Goal: Feedback & Contribution: Leave review/rating

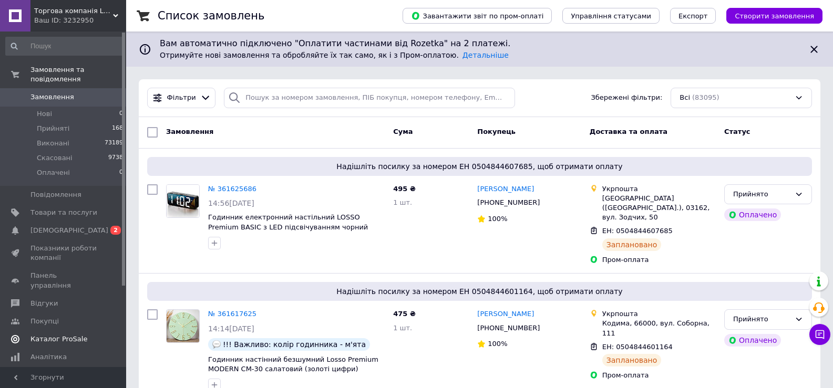
click at [61, 226] on span "[DEMOGRAPHIC_DATA]" at bounding box center [69, 230] width 78 height 9
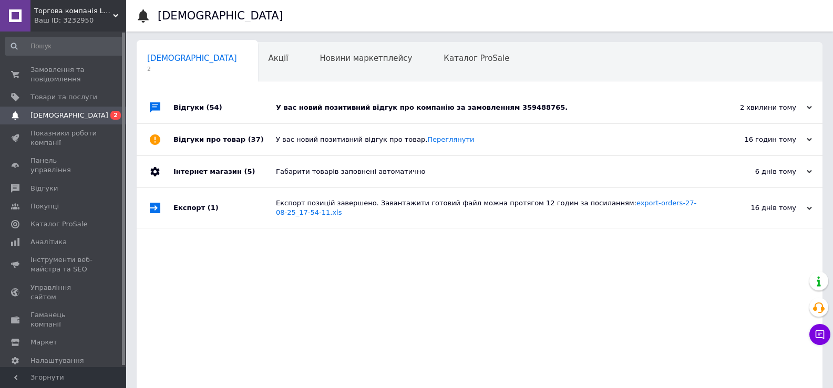
click at [179, 110] on div "Відгуки (54)" at bounding box center [224, 108] width 103 height 32
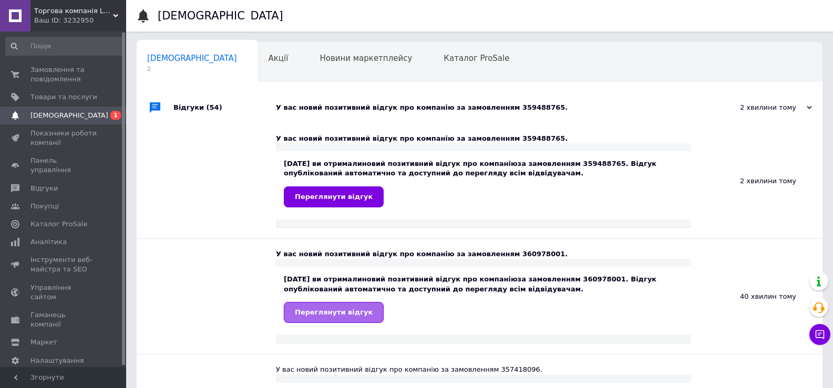
click at [340, 313] on span "Переглянути відгук" at bounding box center [334, 313] width 78 height 8
click at [92, 13] on span "Торгова компанія LOSSO" at bounding box center [73, 10] width 79 height 9
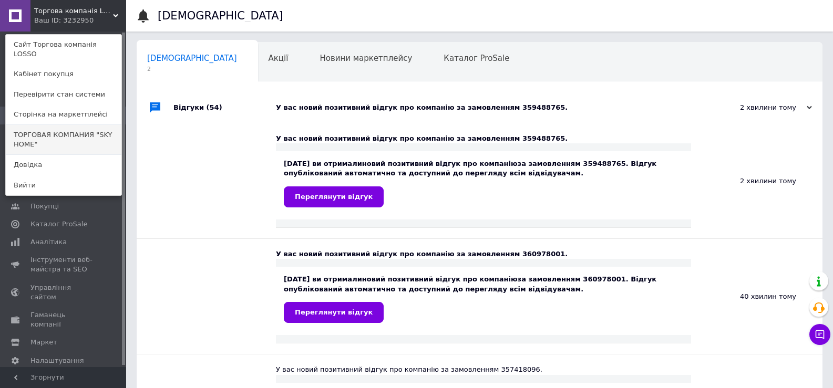
click at [70, 131] on link "ТОРГОВАЯ КОМПАНИЯ "SKY HOME"" at bounding box center [64, 139] width 116 height 29
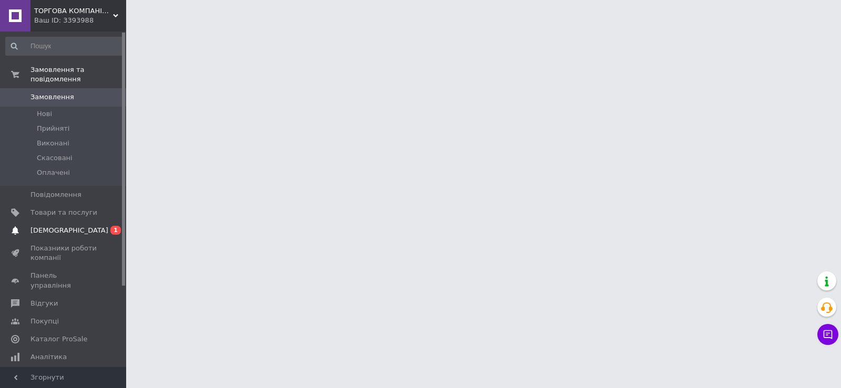
click at [73, 226] on span "[DEMOGRAPHIC_DATA]" at bounding box center [63, 230] width 67 height 9
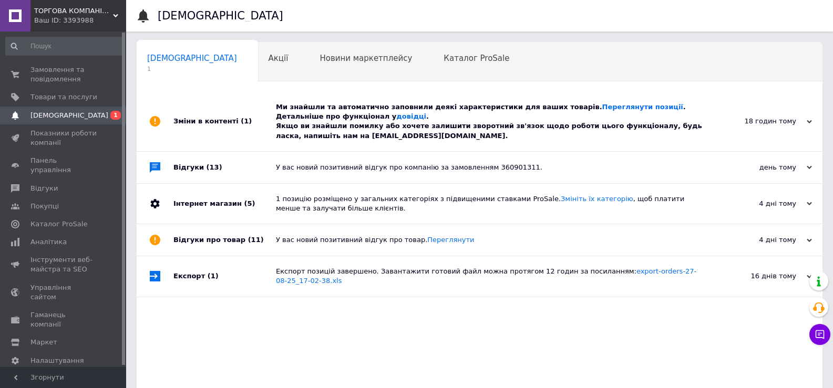
click at [212, 122] on div "Зміни в контенті (1)" at bounding box center [224, 121] width 103 height 59
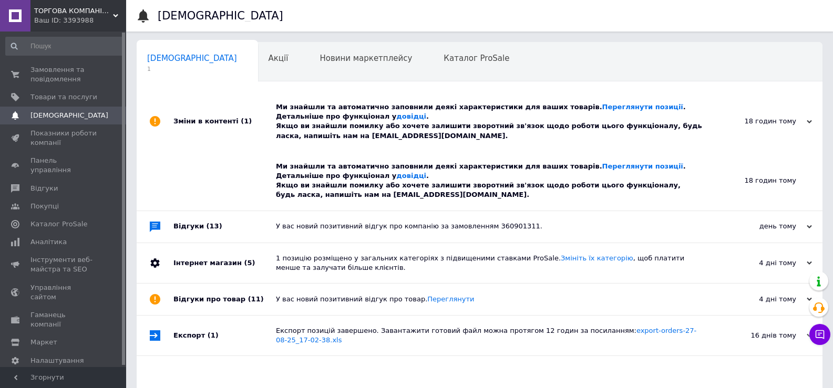
click at [89, 14] on span "ТОРГОВА КОМПАНІЯ "SKY HOME"" at bounding box center [73, 10] width 79 height 9
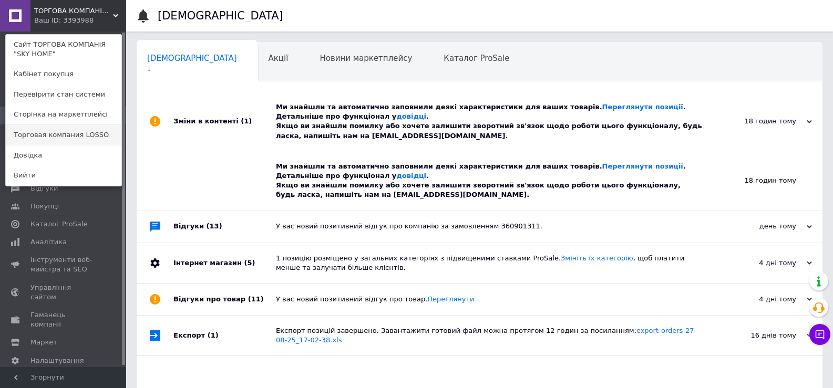
click at [71, 136] on link "Торговая компания LOSSO" at bounding box center [64, 135] width 116 height 20
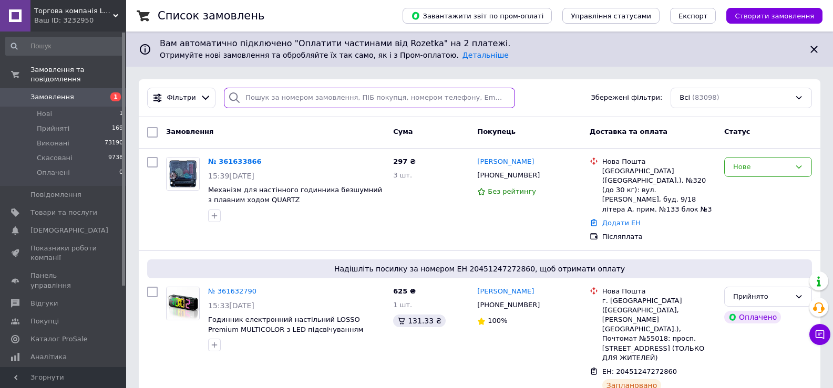
click at [334, 93] on input "search" at bounding box center [369, 98] width 291 height 21
paste input "361288182"
type input "361288182"
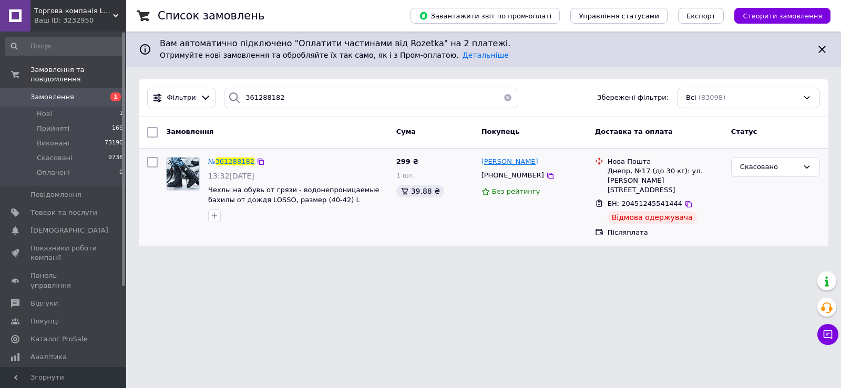
click at [505, 161] on span "[PERSON_NAME]" at bounding box center [510, 162] width 57 height 8
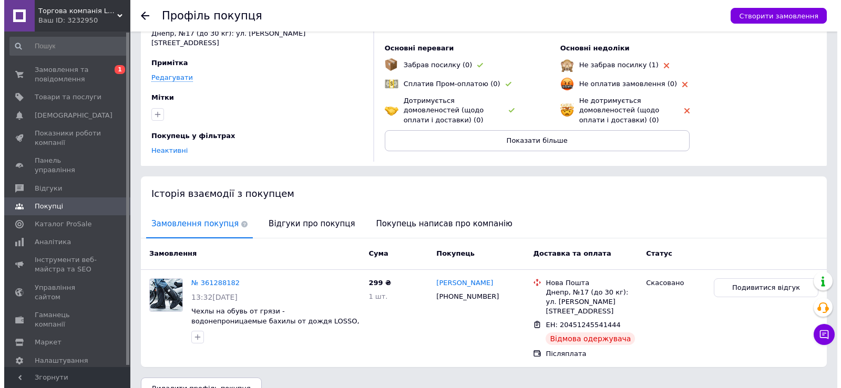
scroll to position [74, 0]
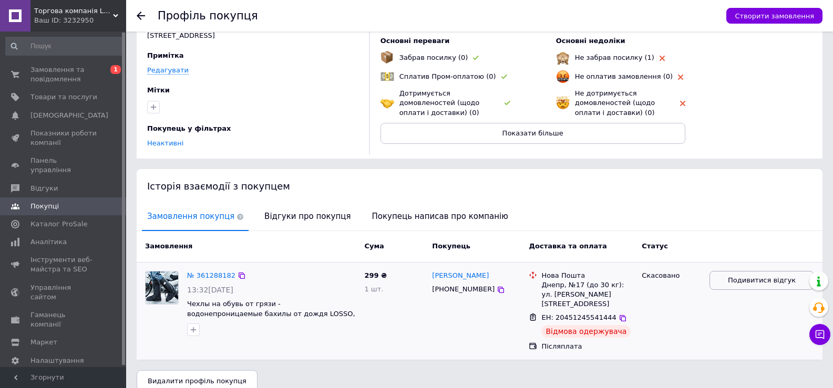
click at [770, 276] on span "Подивитися відгук" at bounding box center [762, 281] width 68 height 10
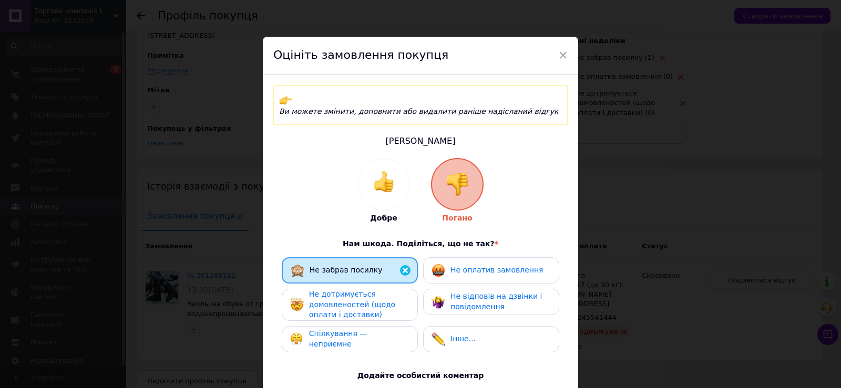
click at [491, 266] on span "Не оплатив замовлення" at bounding box center [496, 270] width 93 height 8
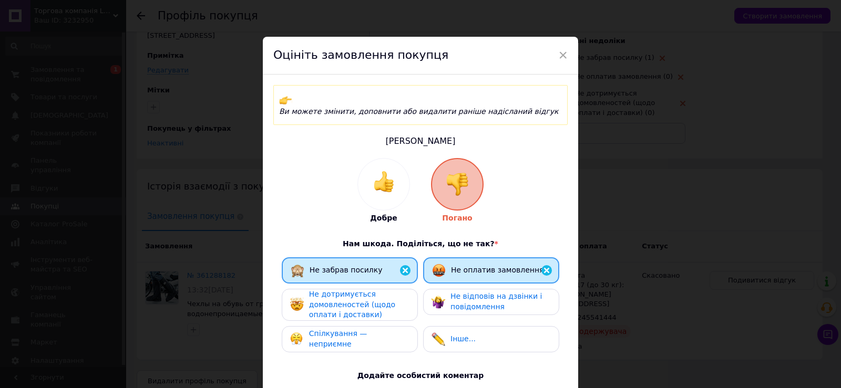
click at [381, 293] on span "Не дотримується домовленостей (щодо оплати і доставки)" at bounding box center [352, 304] width 86 height 29
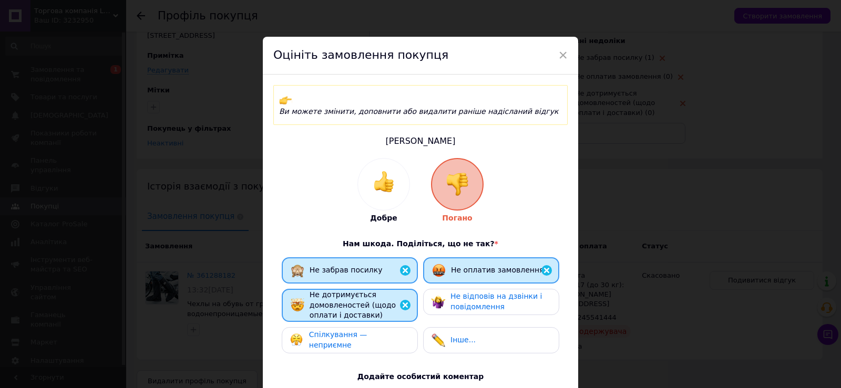
scroll to position [105, 0]
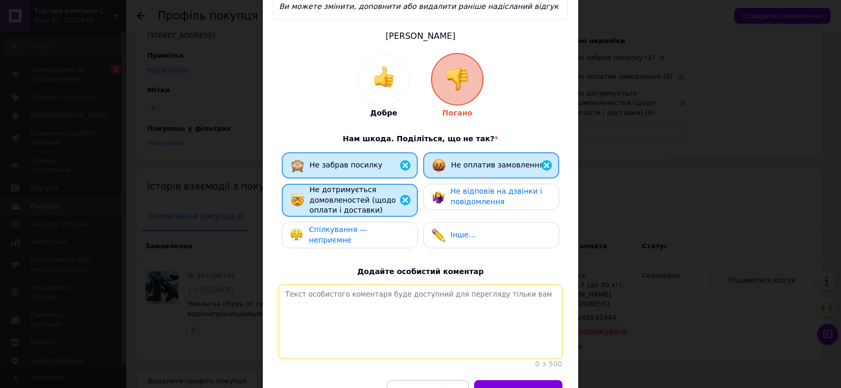
click at [403, 319] on textarea at bounding box center [421, 322] width 284 height 75
paste textarea "Будьте обережні з таким клієнтом! Рекомендуємо працювати тільки по передоплаті!"
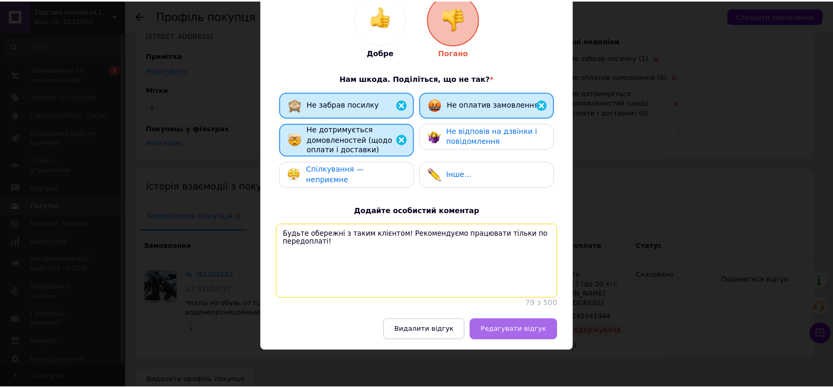
scroll to position [168, 0]
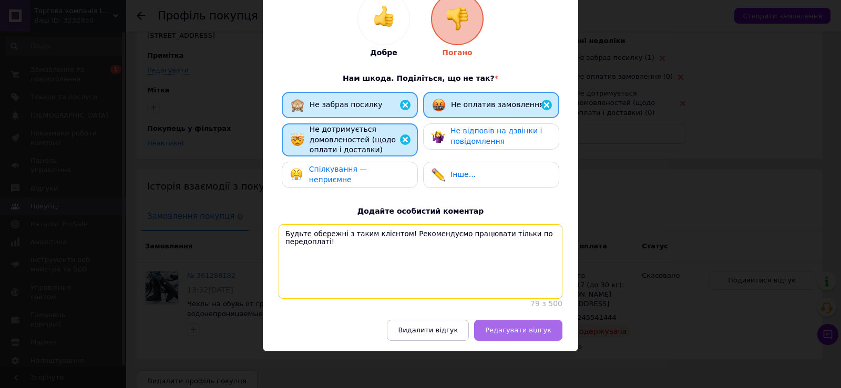
type textarea "Будьте обережні з таким клієнтом! Рекомендуємо працювати тільки по передоплаті!"
click at [513, 334] on span "Редагувати відгук" at bounding box center [518, 330] width 66 height 8
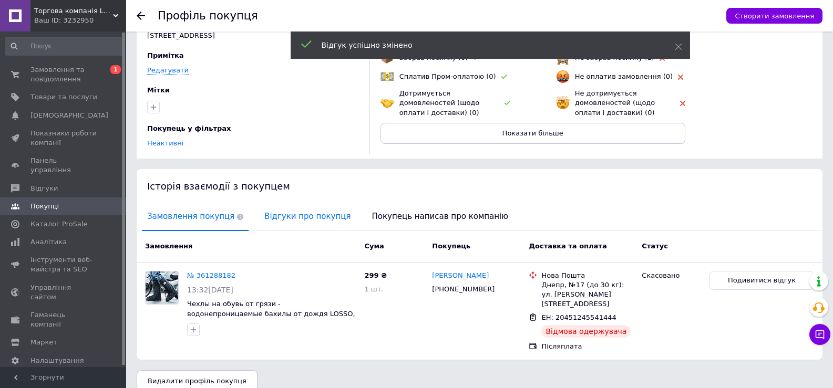
click at [280, 213] on span "Відгуки про покупця" at bounding box center [307, 216] width 97 height 27
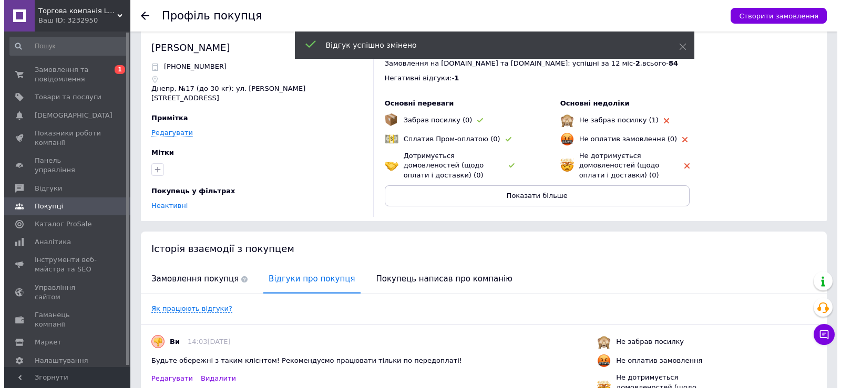
scroll to position [0, 0]
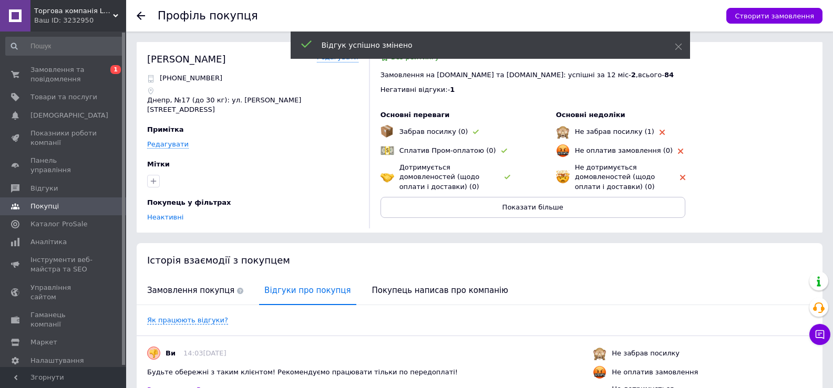
click at [135, 14] on div "Профіль покупця Створити замовлення" at bounding box center [479, 16] width 707 height 32
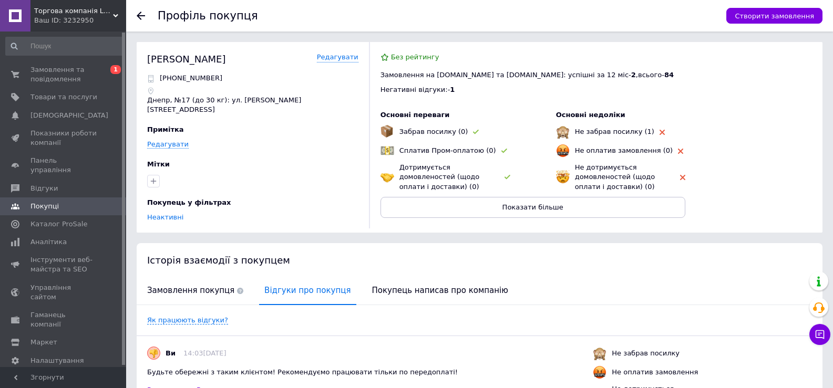
click at [137, 14] on icon at bounding box center [141, 16] width 8 height 8
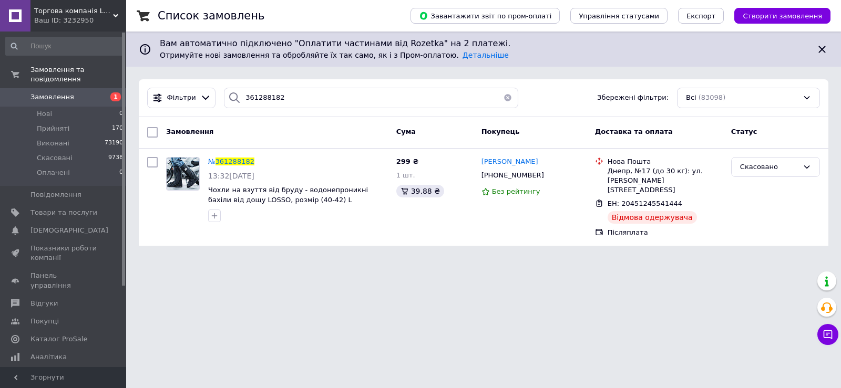
click at [502, 100] on button "button" at bounding box center [507, 98] width 21 height 21
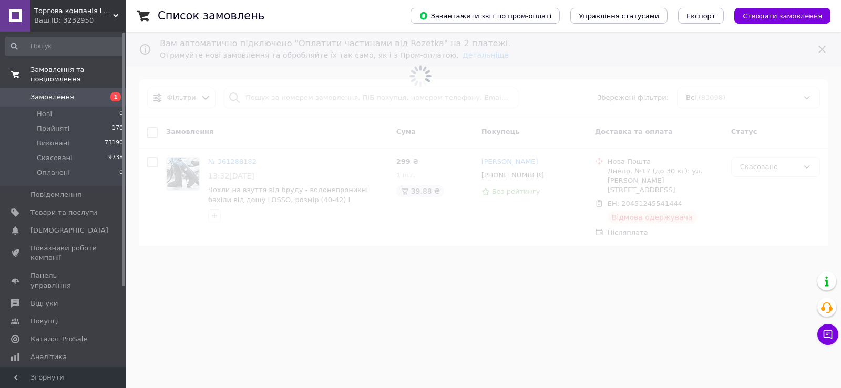
click at [67, 67] on span "Замовлення та повідомлення" at bounding box center [78, 74] width 96 height 19
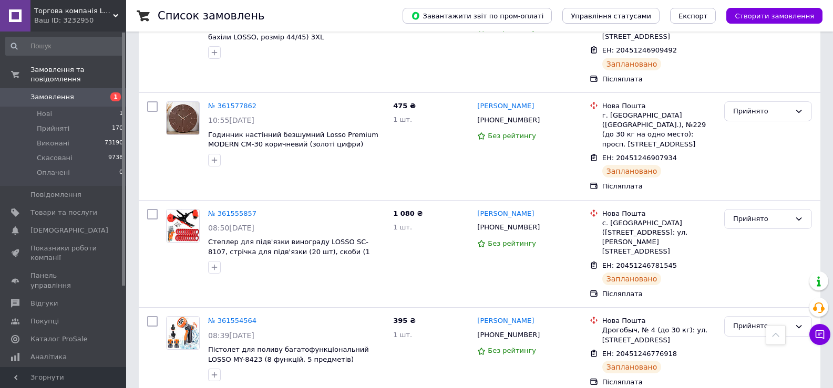
scroll to position [1735, 0]
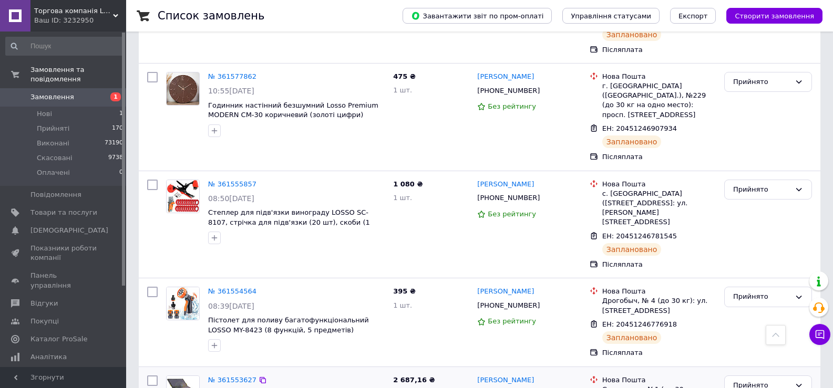
click at [541, 388] on div at bounding box center [546, 394] width 11 height 11
click at [543, 388] on icon at bounding box center [546, 394] width 6 height 6
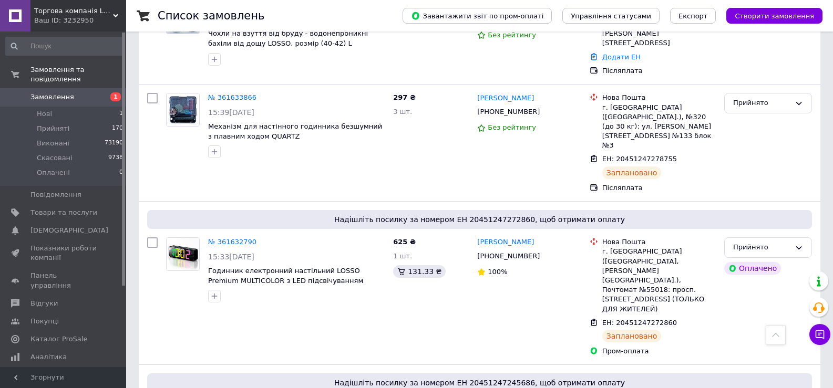
scroll to position [0, 0]
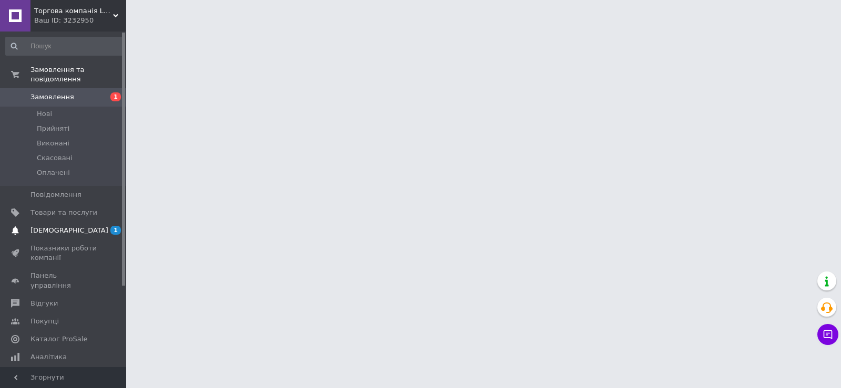
click at [63, 226] on span "[DEMOGRAPHIC_DATA]" at bounding box center [69, 230] width 78 height 9
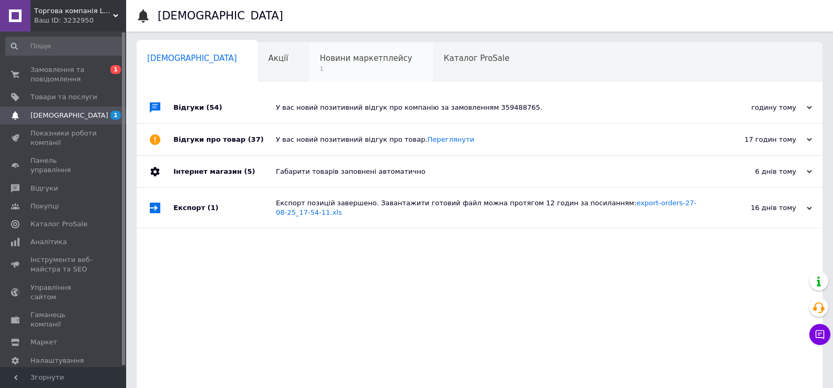
click at [320, 60] on span "Новини маркетплейсу" at bounding box center [366, 58] width 93 height 9
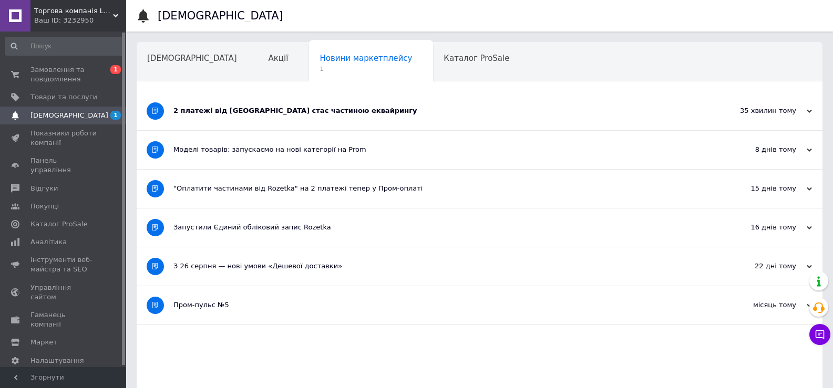
click at [207, 112] on div "2 платежі від Rozetka стає частиною еквайрингу" at bounding box center [440, 110] width 534 height 9
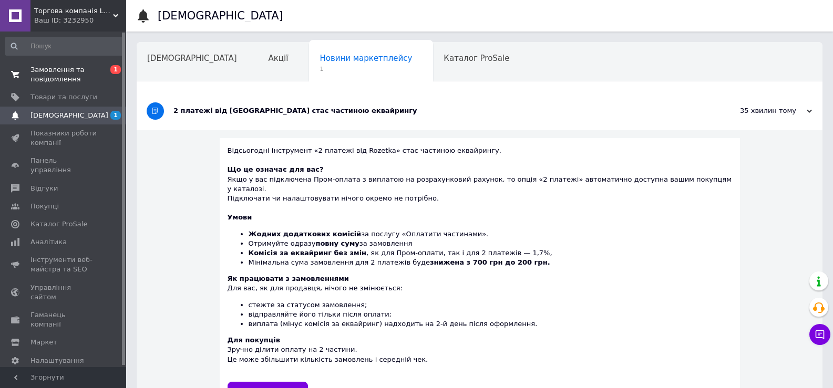
click at [84, 84] on span "Замовлення та повідомлення" at bounding box center [63, 74] width 67 height 19
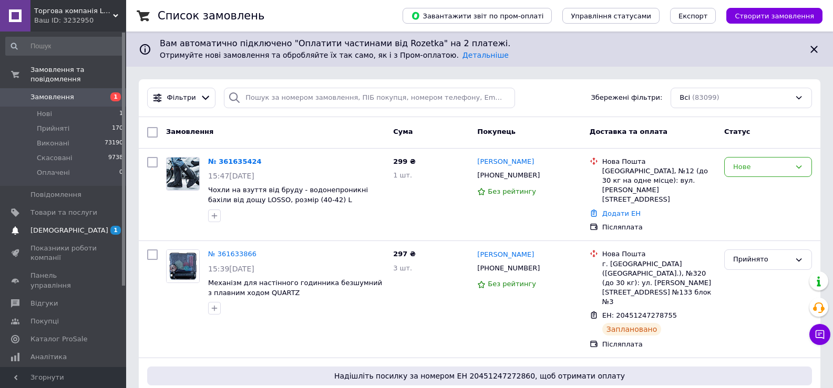
click at [68, 228] on link "Сповіщення 1" at bounding box center [64, 231] width 129 height 18
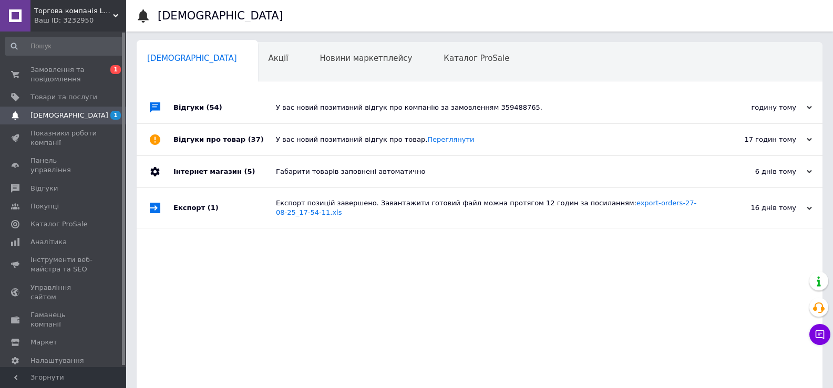
click at [200, 101] on div "Відгуки (54)" at bounding box center [224, 108] width 103 height 32
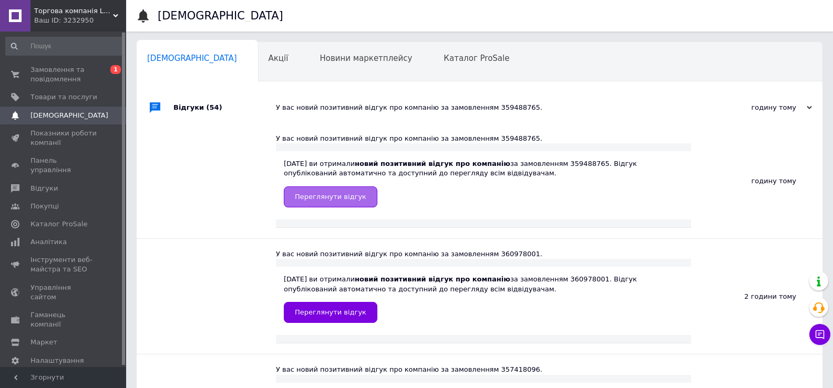
click at [354, 193] on span "Переглянути відгук" at bounding box center [330, 197] width 71 height 8
click at [83, 74] on span "Замовлення та повідомлення" at bounding box center [63, 74] width 67 height 19
